Goal: Communication & Community: Answer question/provide support

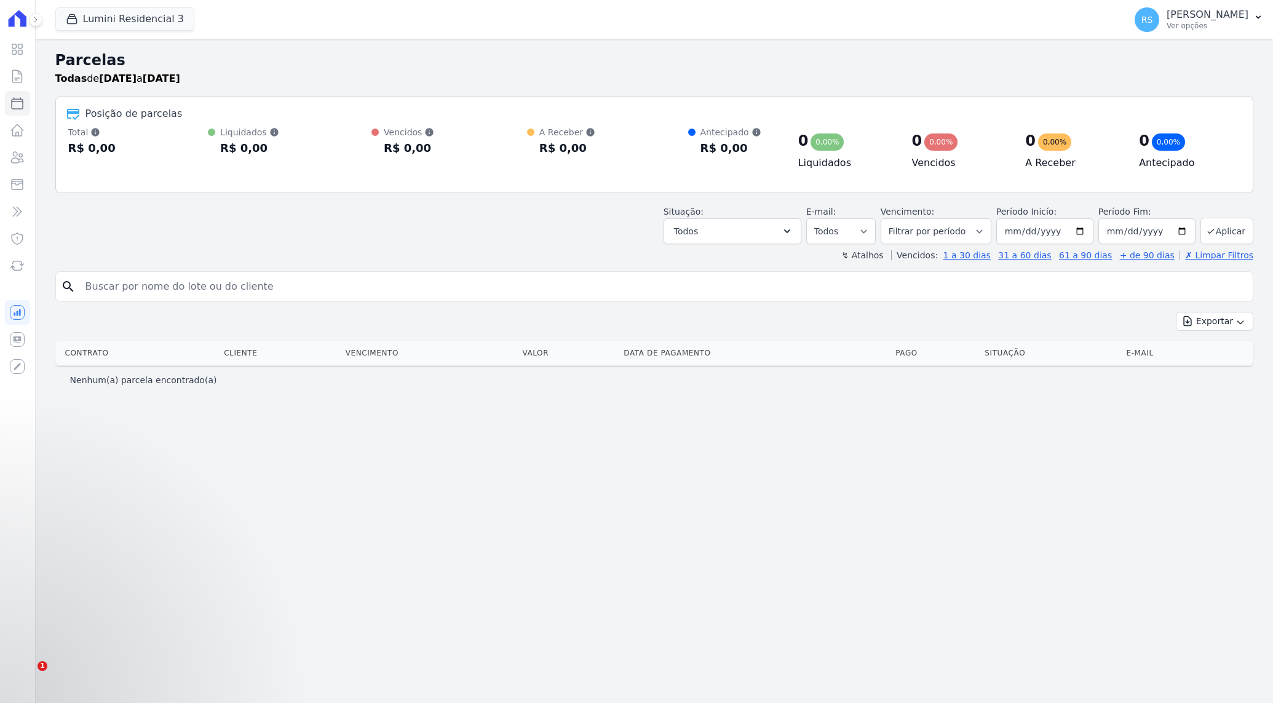
select select
click at [127, 15] on button "Lumini Residencial 3" at bounding box center [124, 18] width 139 height 23
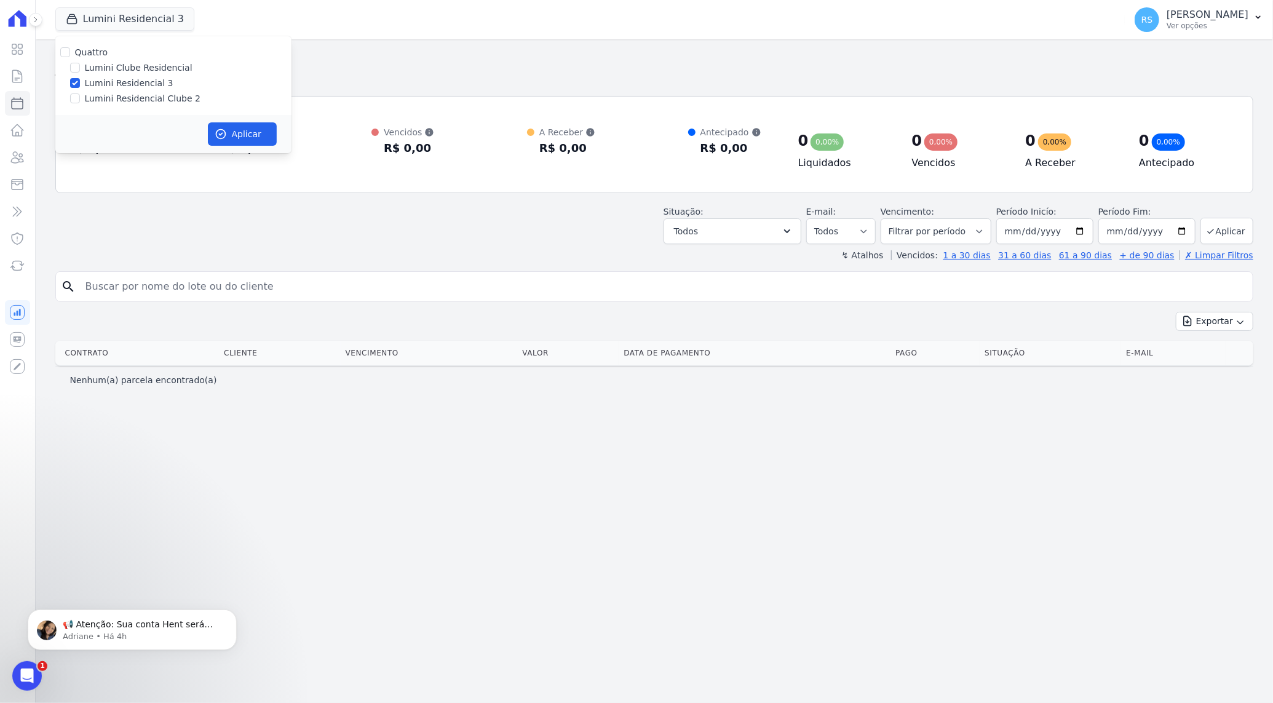
click at [151, 97] on label "Lumini Residencial Clube 2" at bounding box center [143, 98] width 116 height 13
click at [80, 97] on input "Lumini Residencial Clube 2" at bounding box center [75, 98] width 10 height 10
checkbox input "true"
click at [130, 84] on label "Lumini Residencial 3" at bounding box center [129, 83] width 89 height 13
click at [80, 84] on input "Lumini Residencial 3" at bounding box center [75, 83] width 10 height 10
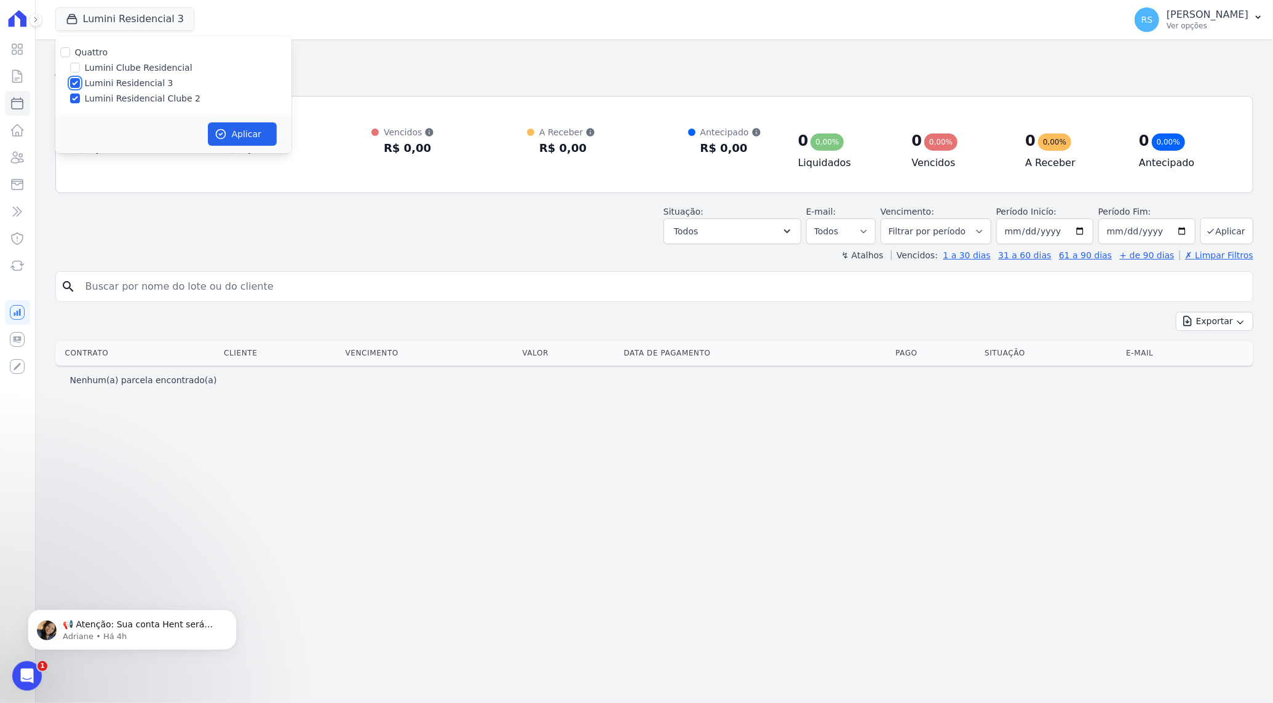
checkbox input "false"
click at [257, 127] on button "Aplicar" at bounding box center [242, 133] width 69 height 23
select select
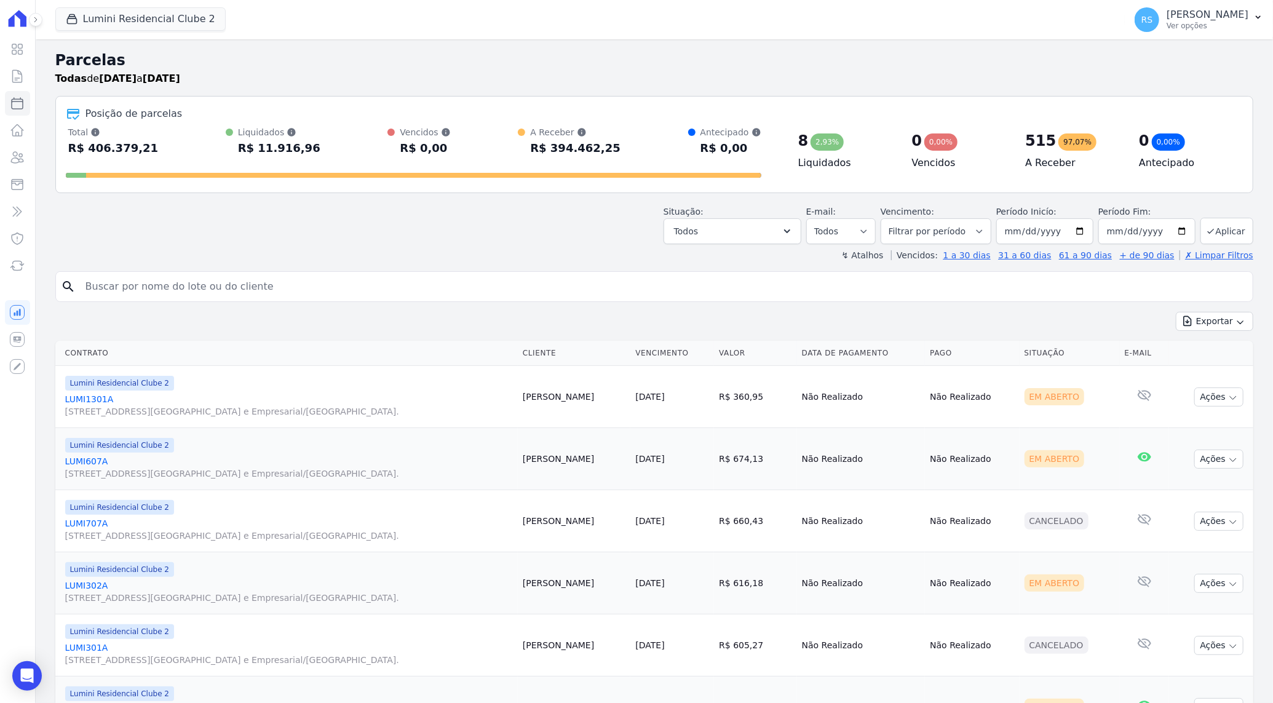
click at [564, 289] on input "search" at bounding box center [663, 286] width 1170 height 25
type input "marneildo"
select select
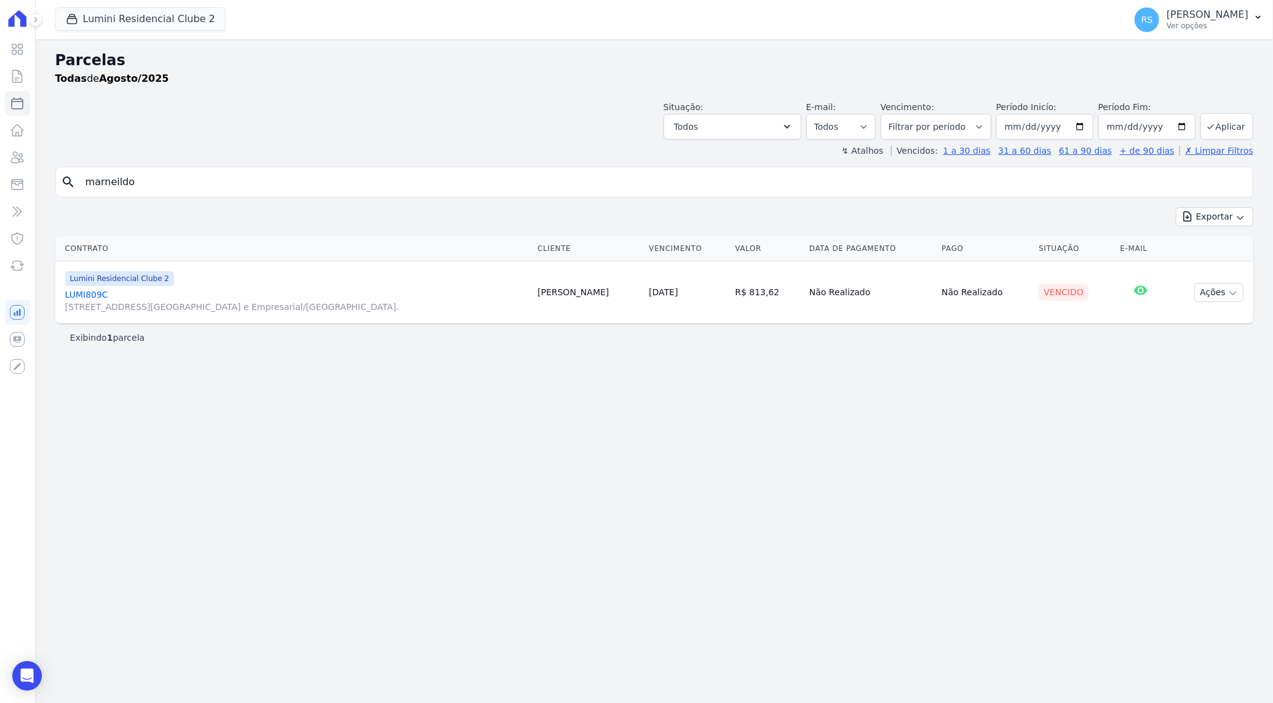
click at [87, 290] on link "LUMI809C [STREET_ADDRESS][GEOGRAPHIC_DATA] e Empresarial/[GEOGRAPHIC_DATA]." at bounding box center [296, 300] width 463 height 25
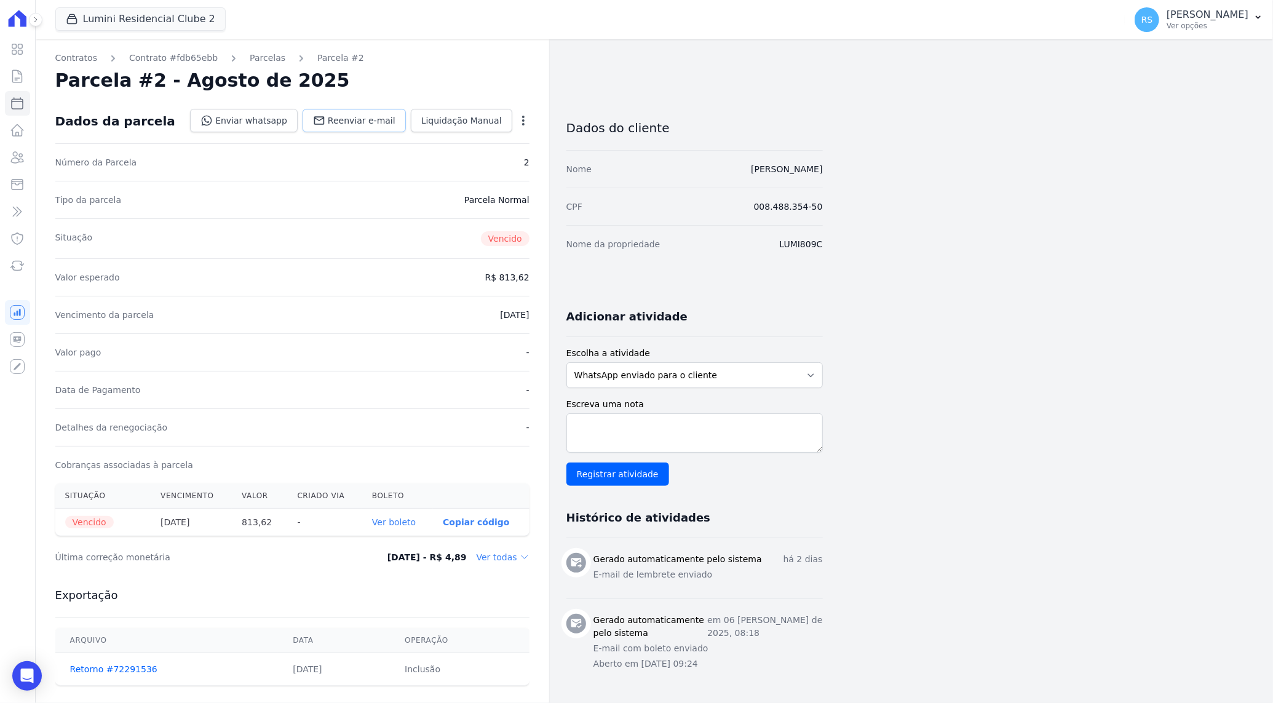
click at [365, 121] on span "Reenviar e-mail" at bounding box center [362, 120] width 68 height 12
click at [283, 119] on link "Enviar whatsapp" at bounding box center [244, 120] width 108 height 23
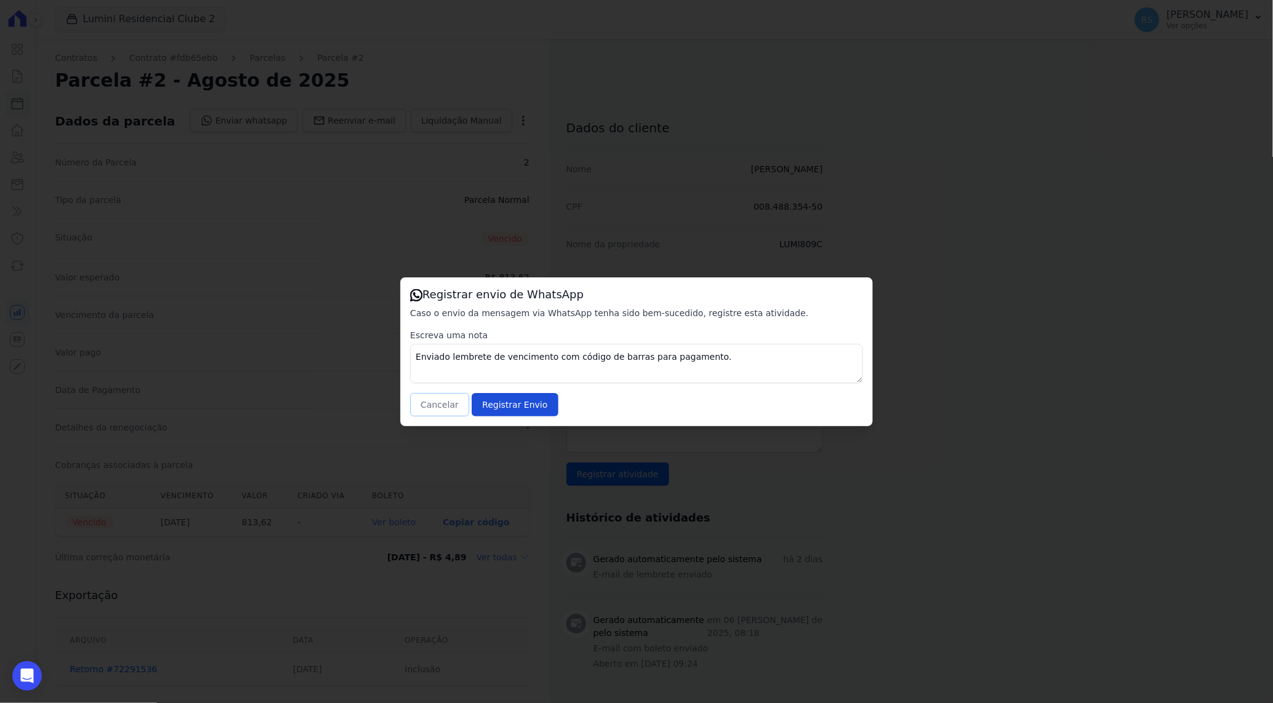
click at [434, 401] on button "Cancelar" at bounding box center [439, 404] width 59 height 23
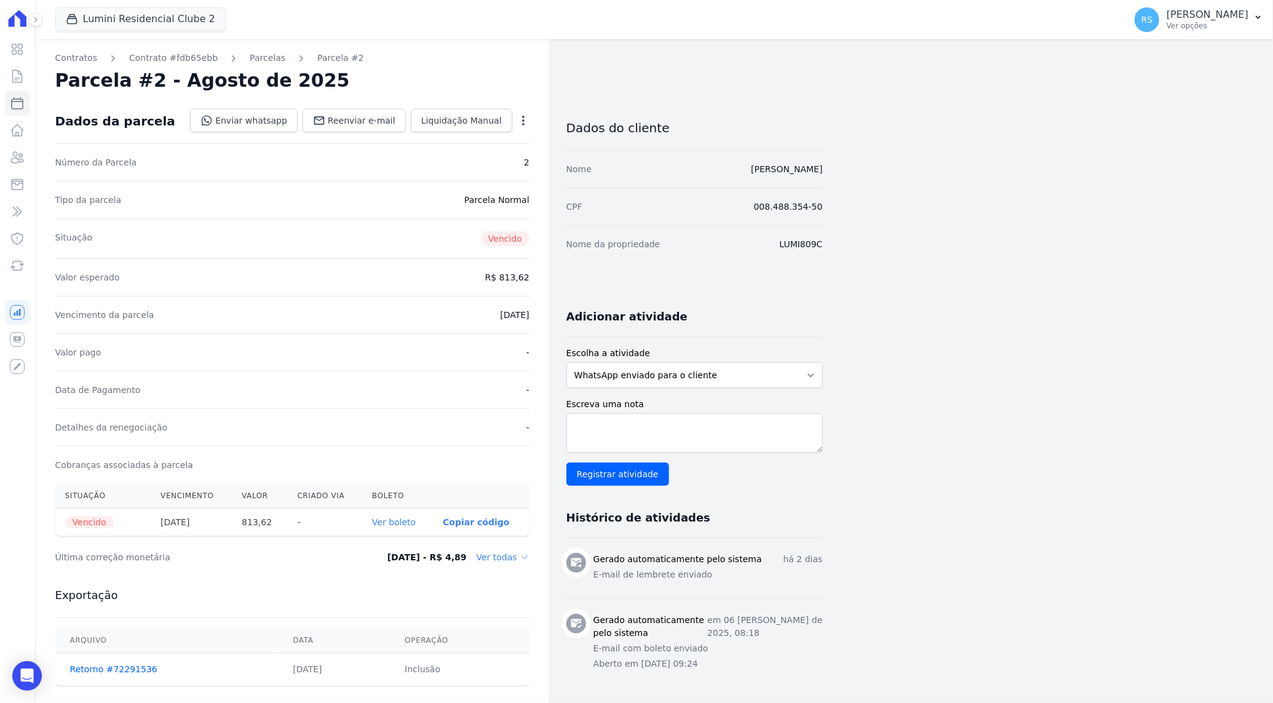
drag, startPoint x: 271, startPoint y: 520, endPoint x: 247, endPoint y: 520, distance: 24.0
click at [247, 520] on th "813,62" at bounding box center [259, 523] width 55 height 28
copy th "813,62"
click at [1067, 206] on div "Contratos Contrato #fdb65ebb [GEOGRAPHIC_DATA] Parcela #2 Parcela #2 - Agosto d…" at bounding box center [645, 435] width 1218 height 793
